Goal: Information Seeking & Learning: Compare options

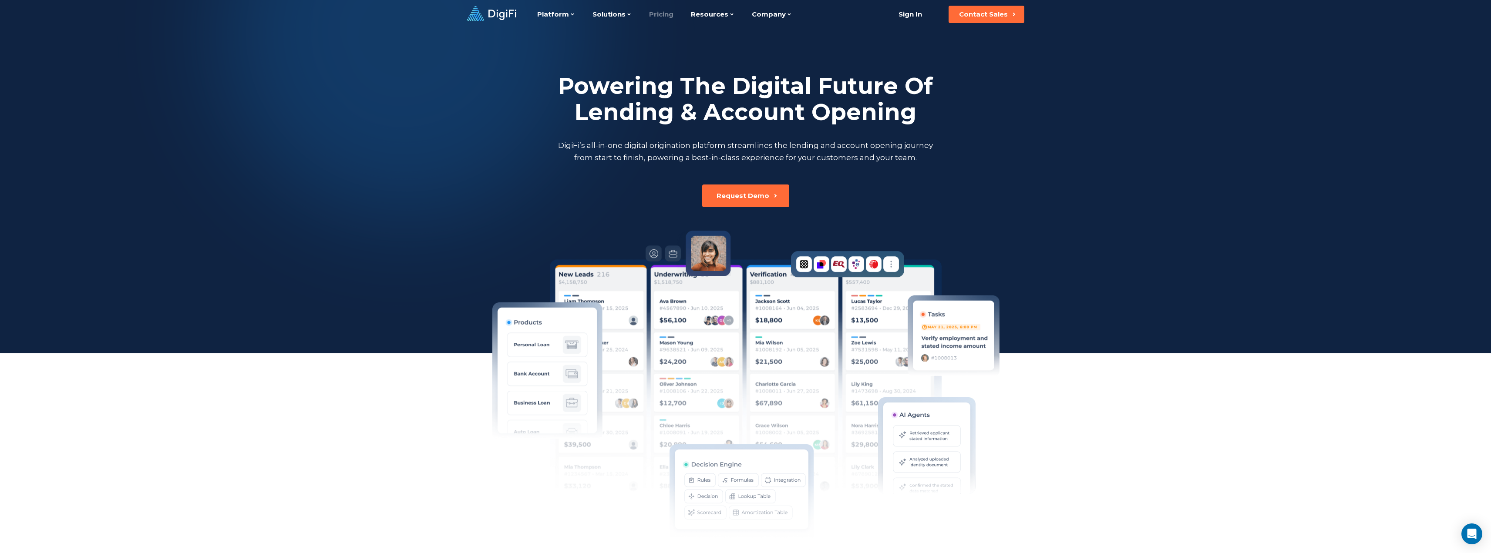
click at [664, 18] on link "Pricing" at bounding box center [661, 14] width 24 height 29
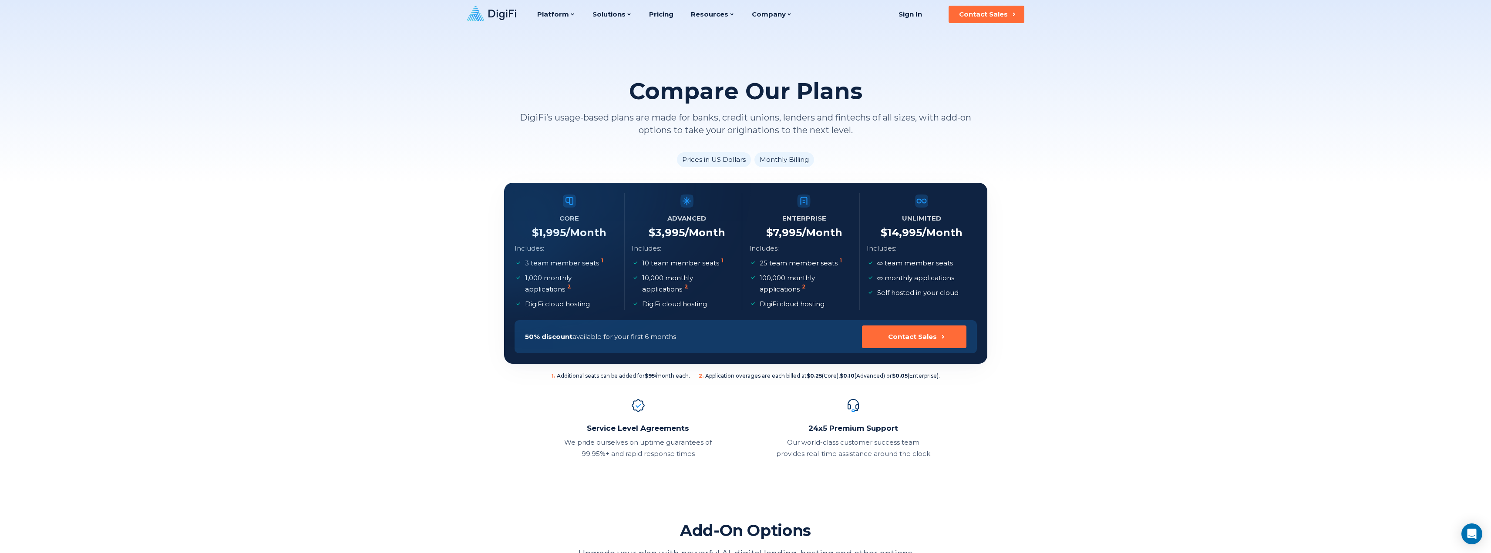
click at [567, 286] on sup "2" at bounding box center [569, 286] width 4 height 7
drag, startPoint x: 946, startPoint y: 377, endPoint x: 917, endPoint y: 376, distance: 28.8
